Goal: Information Seeking & Learning: Compare options

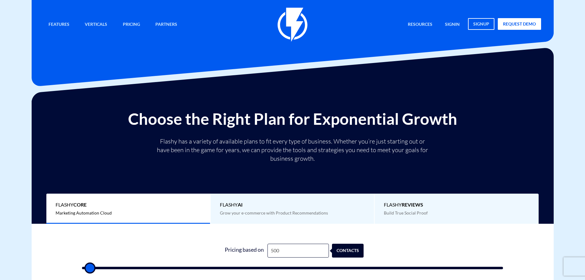
type input "2"
type input "500"
type input "20"
type input "500"
type input "200"
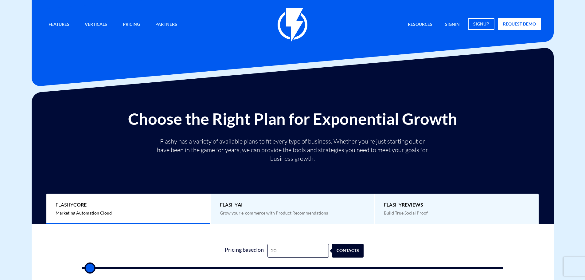
type input "500"
type input "2,000"
type input "2000"
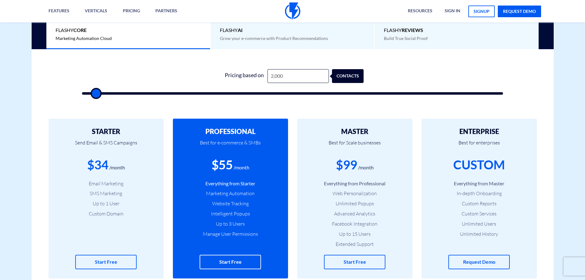
scroll to position [184, 0]
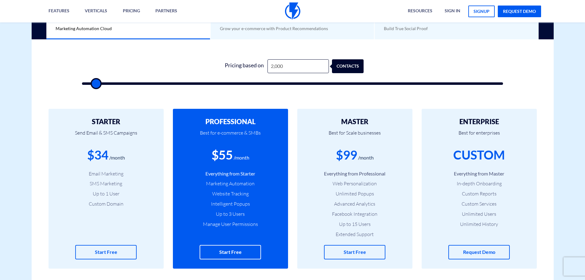
click at [227, 156] on div "$55" at bounding box center [222, 155] width 21 height 18
click at [286, 65] on input "2,000" at bounding box center [298, 66] width 61 height 14
type input "2"
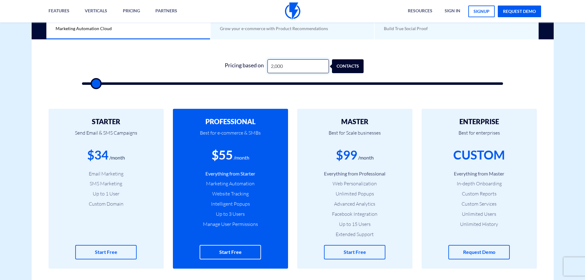
type input "500"
type input "21"
type input "500"
type input "210"
type input "500"
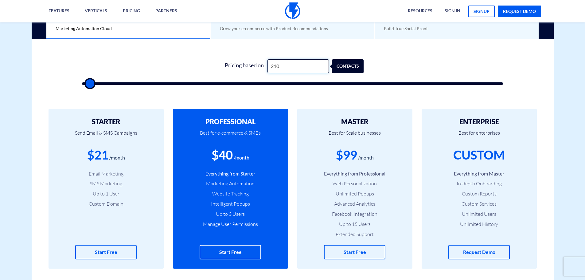
type input "2,100"
type input "2000"
drag, startPoint x: 285, startPoint y: 70, endPoint x: 265, endPoint y: 68, distance: 19.4
click at [265, 68] on div "Pricing based on 2,100 contacts" at bounding box center [293, 66] width 142 height 14
type input "2"
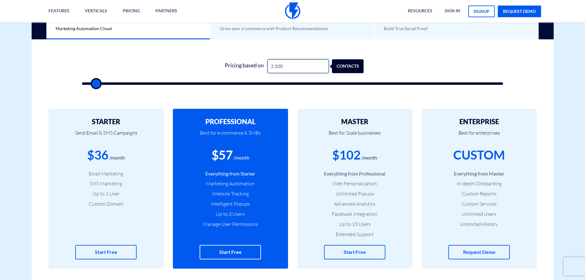
type input "500"
type input "20"
type input "500"
type input "200"
type input "500"
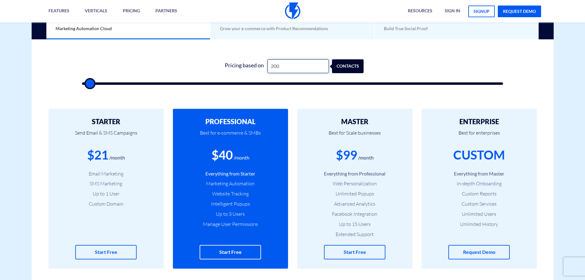
type input "2,000"
type input "2000"
type input "2,000"
click at [355, 154] on div "$99" at bounding box center [346, 155] width 21 height 18
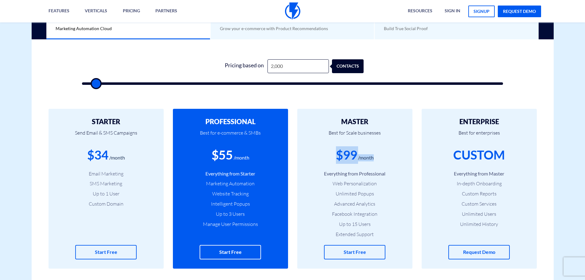
click at [355, 154] on div "$99" at bounding box center [346, 155] width 21 height 18
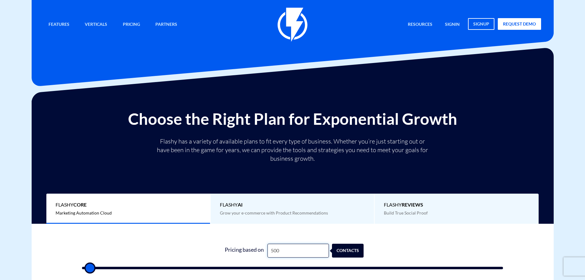
click at [297, 251] on input "500" at bounding box center [298, 251] width 61 height 14
type input "6"
type input "500"
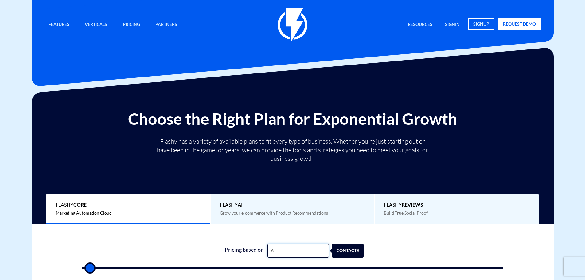
type input "69"
type input "500"
type input "692"
type input "500"
type input "6,920"
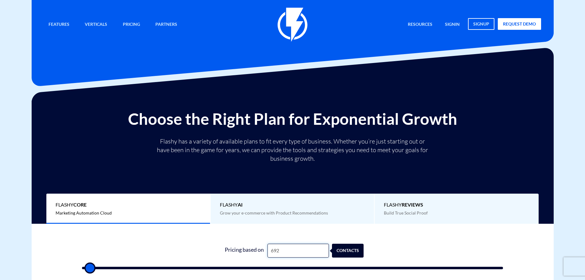
type input "7000"
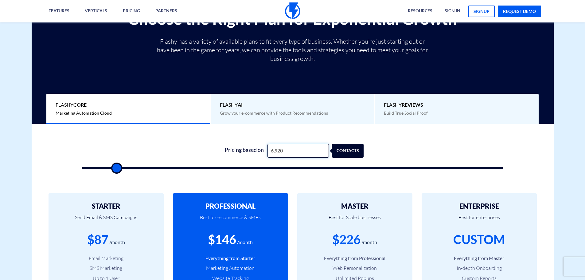
scroll to position [154, 0]
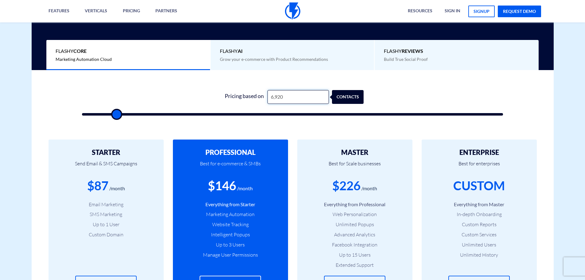
type input "6,920"
click at [236, 155] on h2 "PROFESSIONAL" at bounding box center [230, 152] width 97 height 7
click at [237, 158] on p "Best for e-commerce & SMBs" at bounding box center [230, 166] width 97 height 21
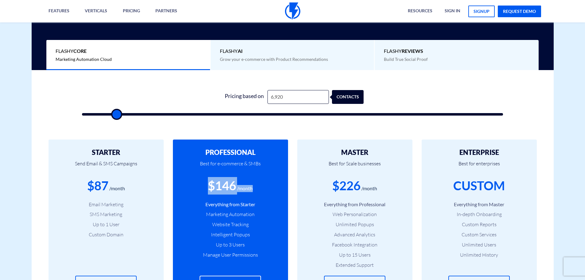
drag, startPoint x: 203, startPoint y: 186, endPoint x: 260, endPoint y: 184, distance: 56.3
click at [260, 184] on div "$146 /month" at bounding box center [230, 186] width 97 height 18
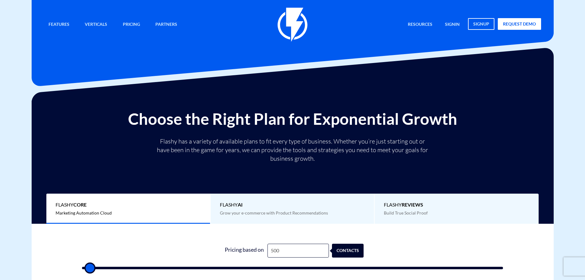
type input "8"
type input "500"
type input "89"
type input "500"
type input "890"
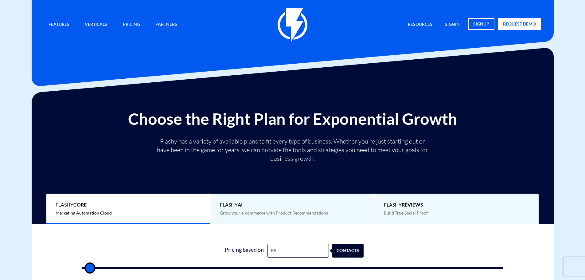
type input "1000"
type input "8,900"
type input "9000"
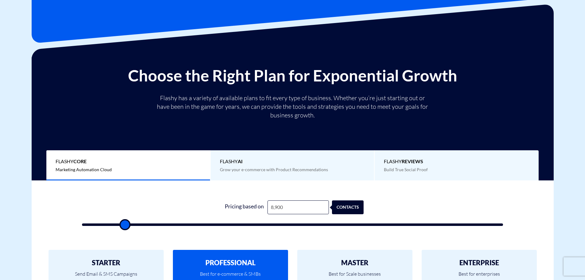
scroll to position [184, 0]
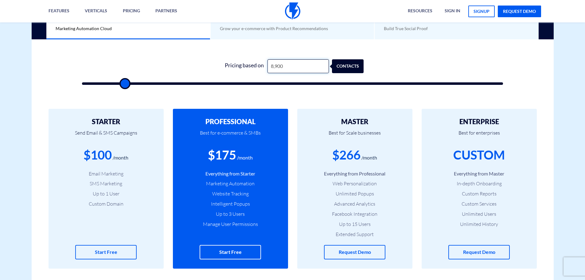
click at [288, 66] on input "8,900" at bounding box center [298, 66] width 61 height 14
type input "6"
type input "500"
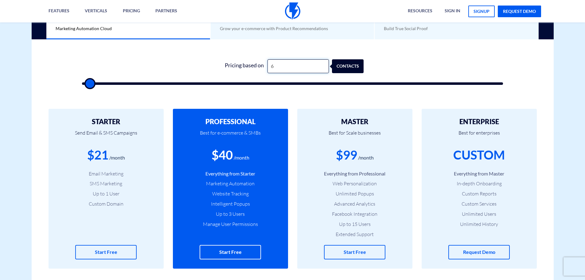
type input "69"
type input "500"
type input "690"
type input "500"
type input "6,900"
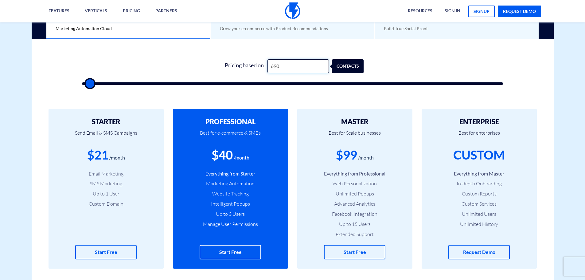
type input "7000"
click at [300, 64] on input "6,900" at bounding box center [298, 66] width 61 height 14
type input "7"
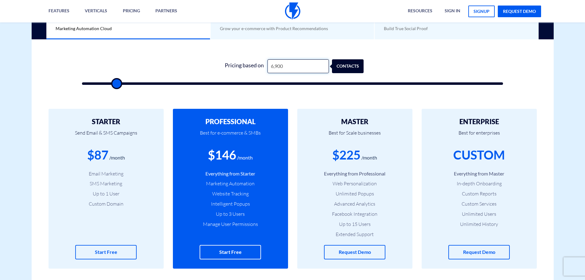
type input "500"
type input "70"
type input "500"
type input "704"
type input "500"
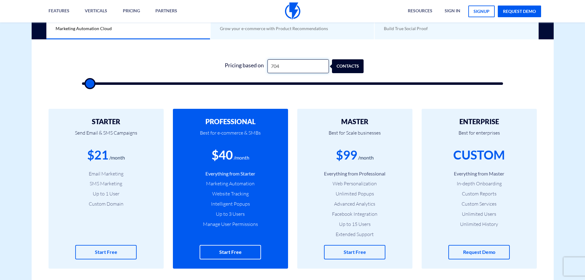
type input "7,047"
type input "7000"
type input "7,047"
